Goal: Task Accomplishment & Management: Manage account settings

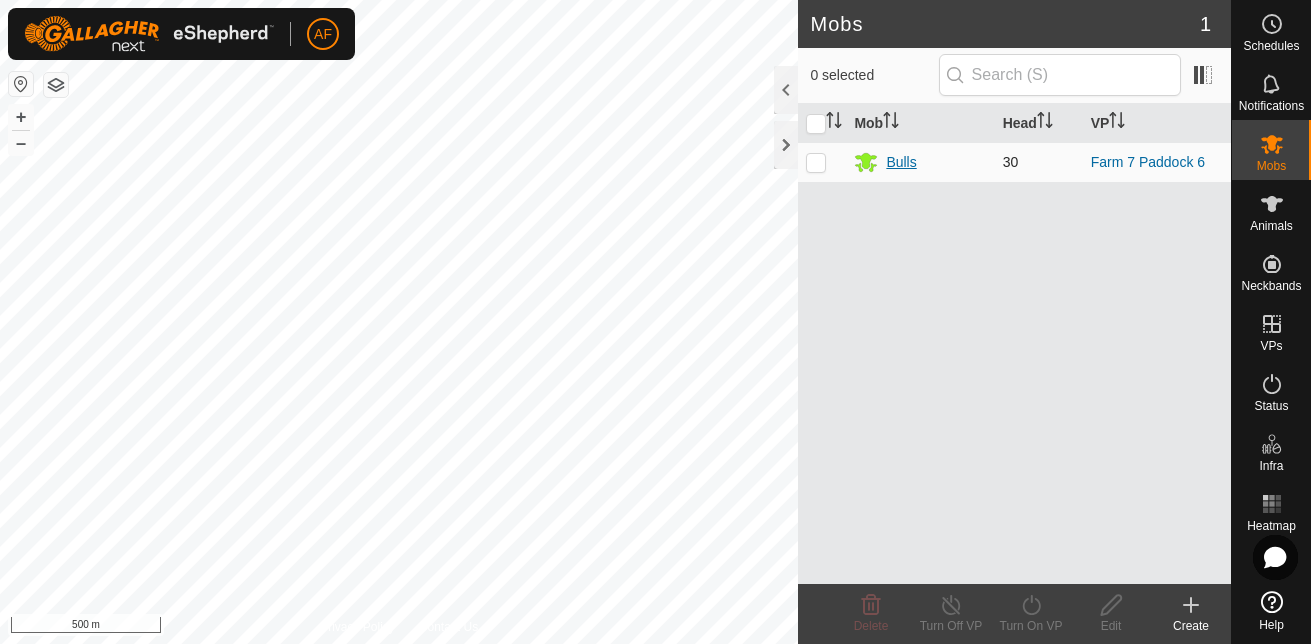
click at [910, 153] on div "Bulls" at bounding box center [901, 162] width 30 height 21
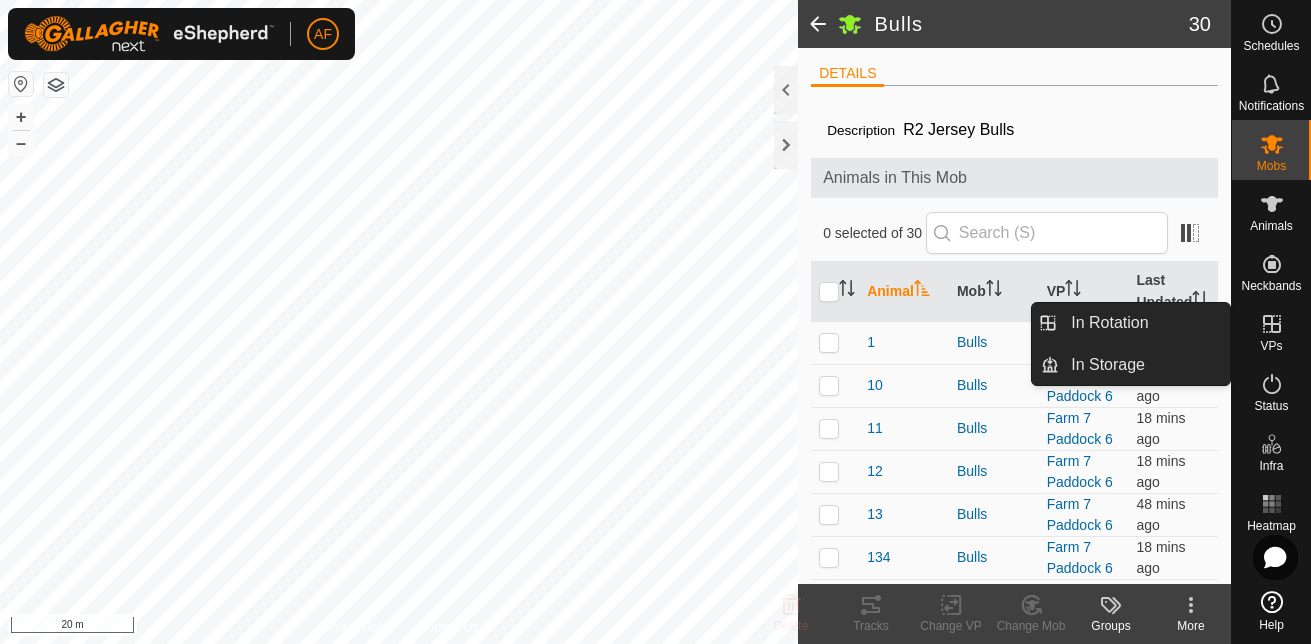
click at [1277, 335] on icon at bounding box center [1272, 324] width 24 height 24
click at [1140, 322] on link "In Rotation" at bounding box center [1144, 323] width 171 height 40
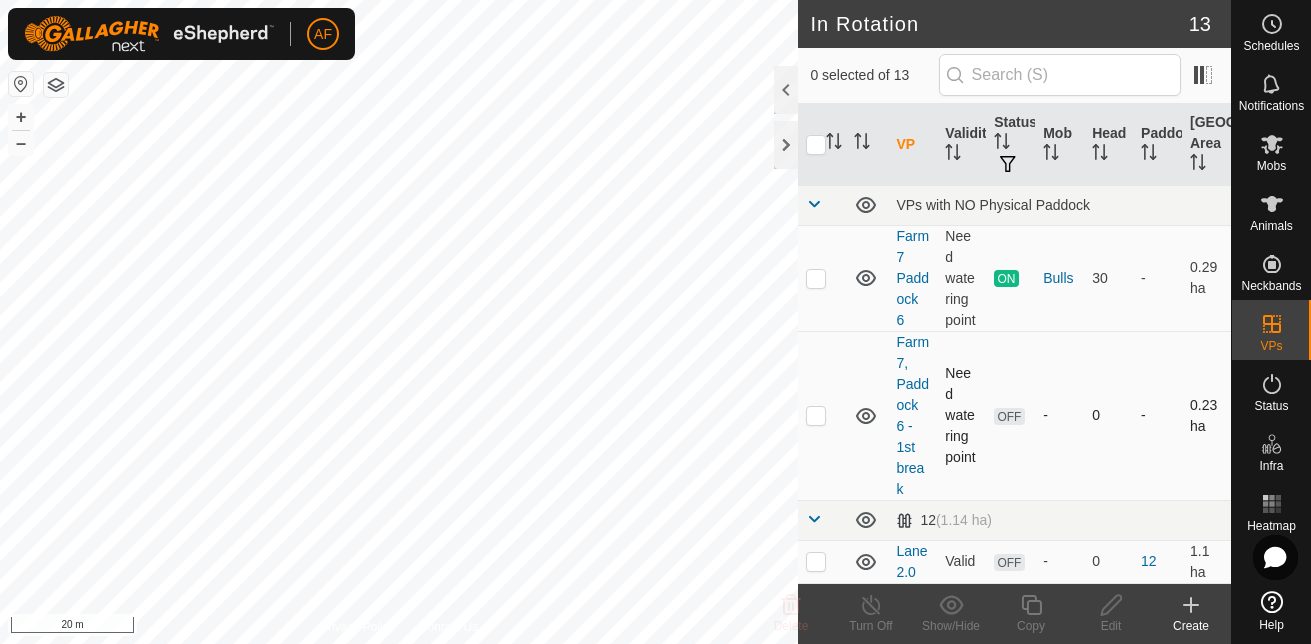
click at [818, 423] on p-checkbox at bounding box center [816, 415] width 20 height 16
checkbox input "true"
click at [1113, 612] on icon at bounding box center [1111, 605] width 25 height 24
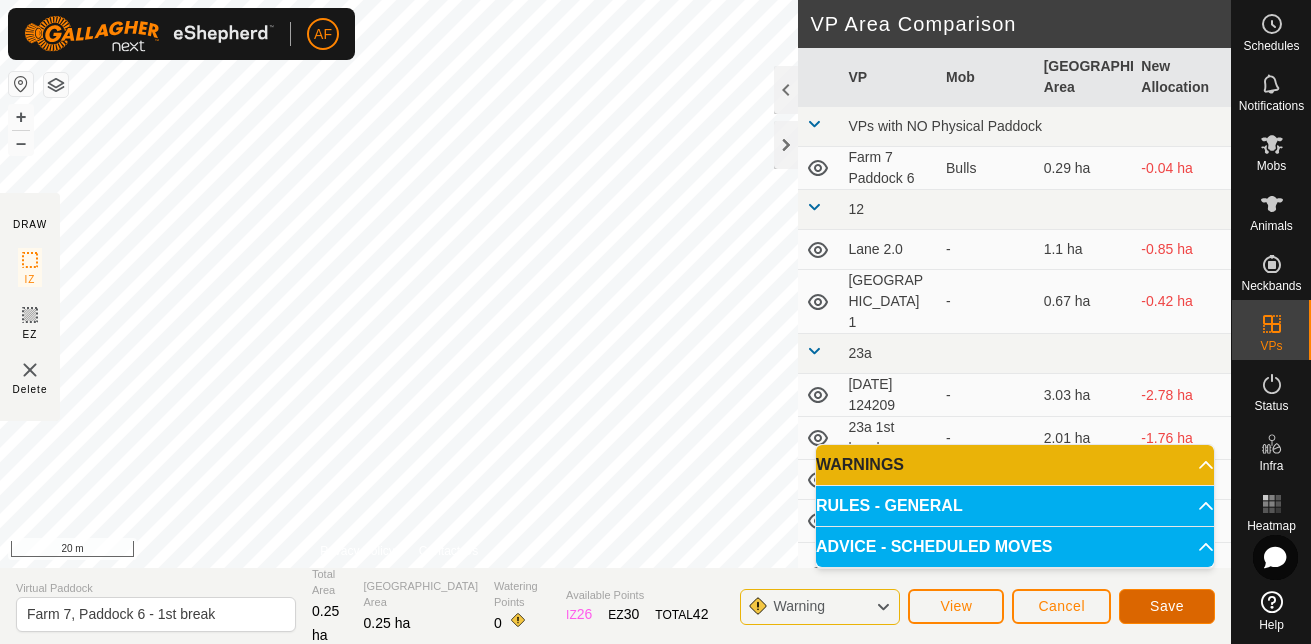
click at [1142, 604] on button "Save" at bounding box center [1167, 606] width 96 height 35
